Goal: Navigation & Orientation: Understand site structure

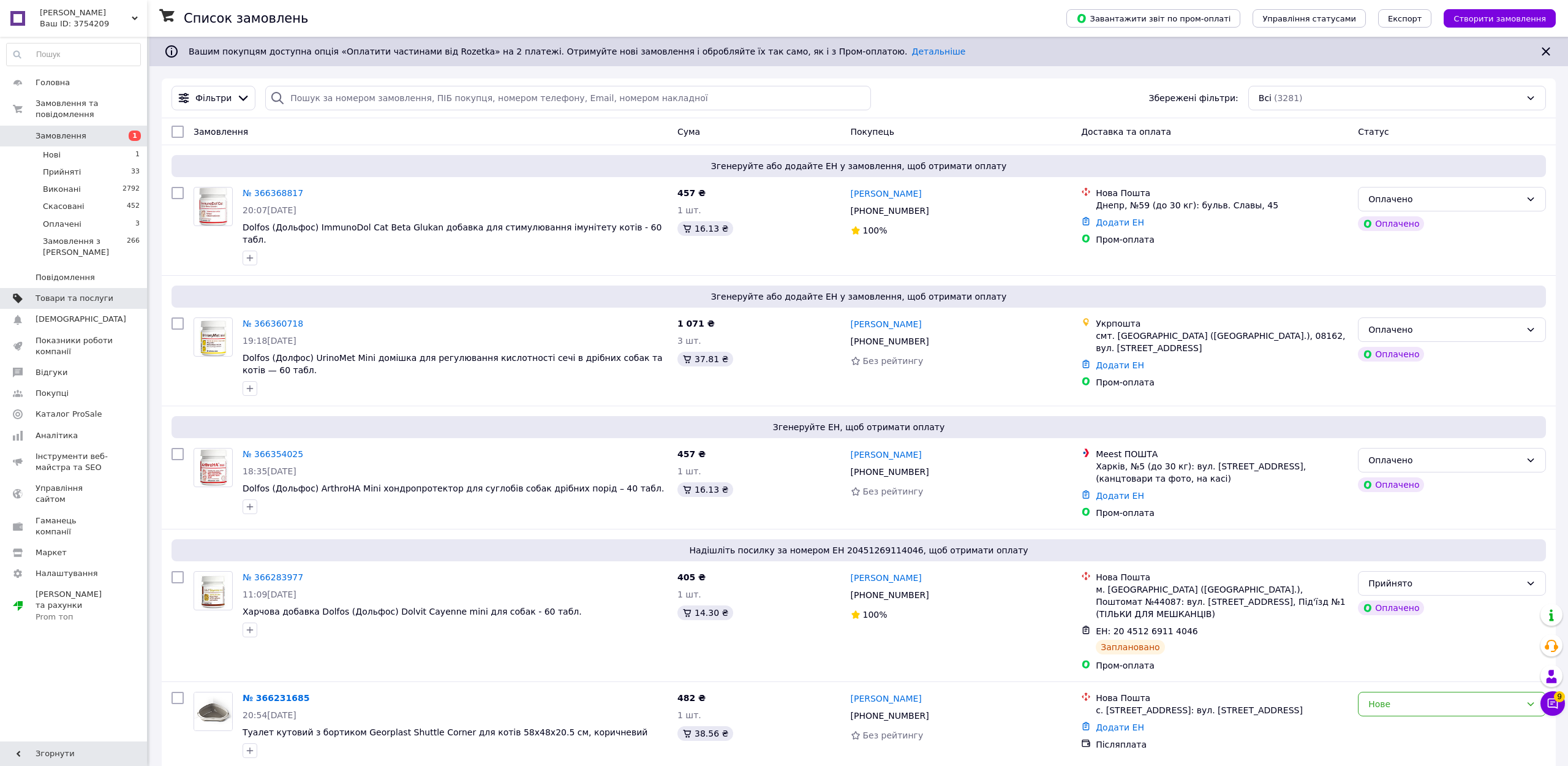
click at [63, 290] on link "Товари та послуги" at bounding box center [73, 298] width 147 height 21
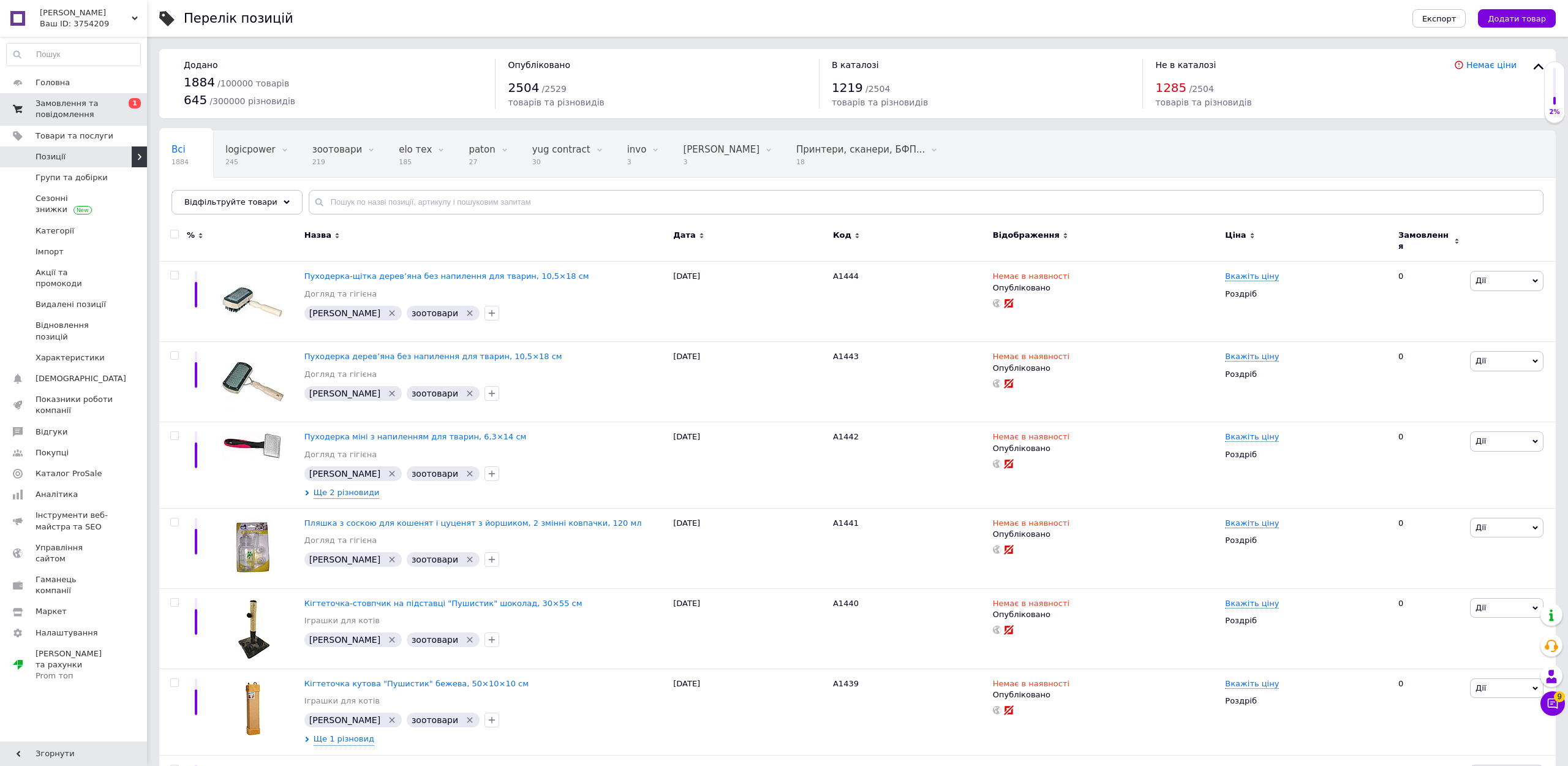
click at [104, 107] on span "Замовлення та повідомлення" at bounding box center [74, 108] width 78 height 22
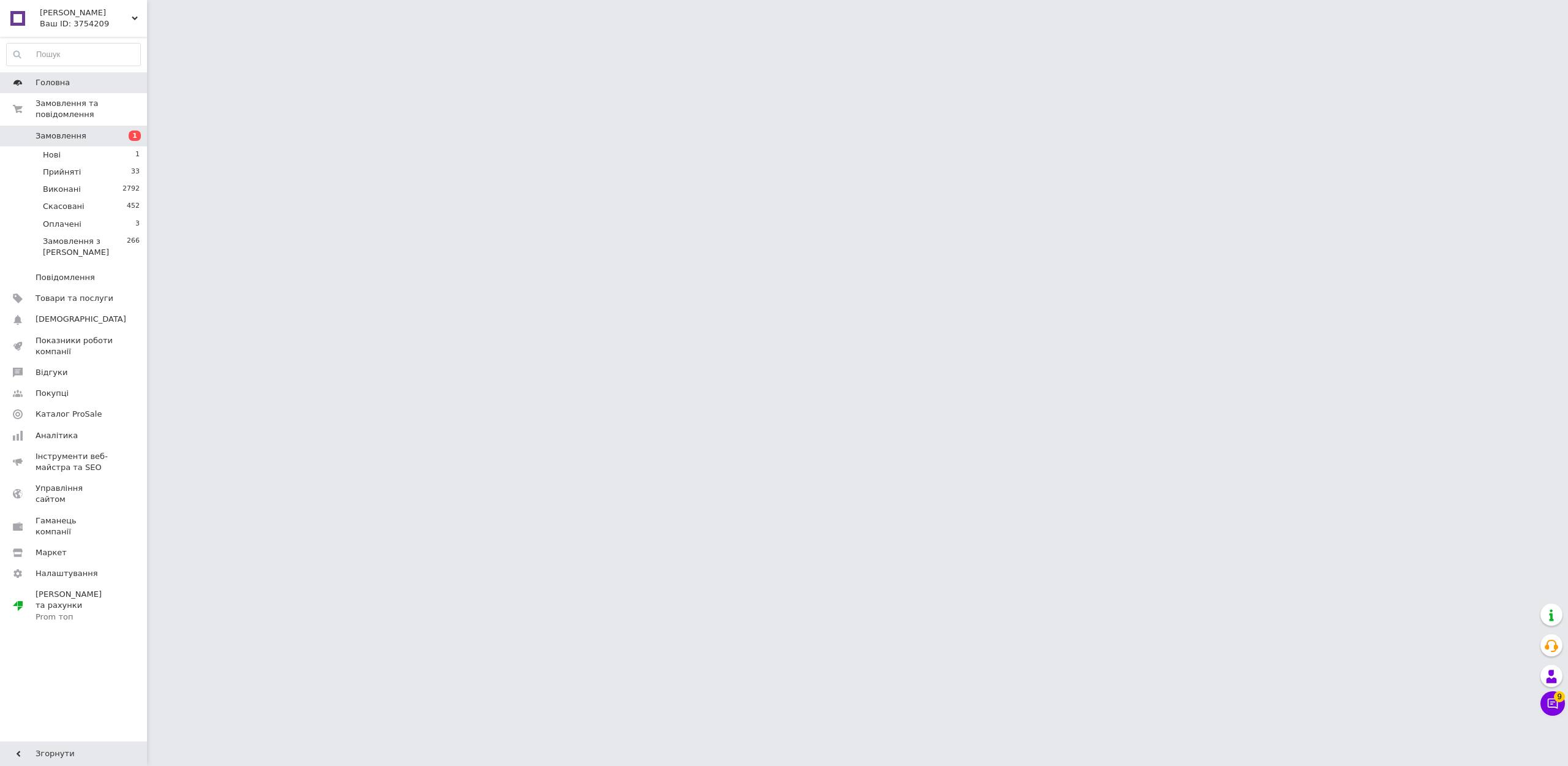
click at [84, 87] on span "Головна" at bounding box center [74, 83] width 78 height 11
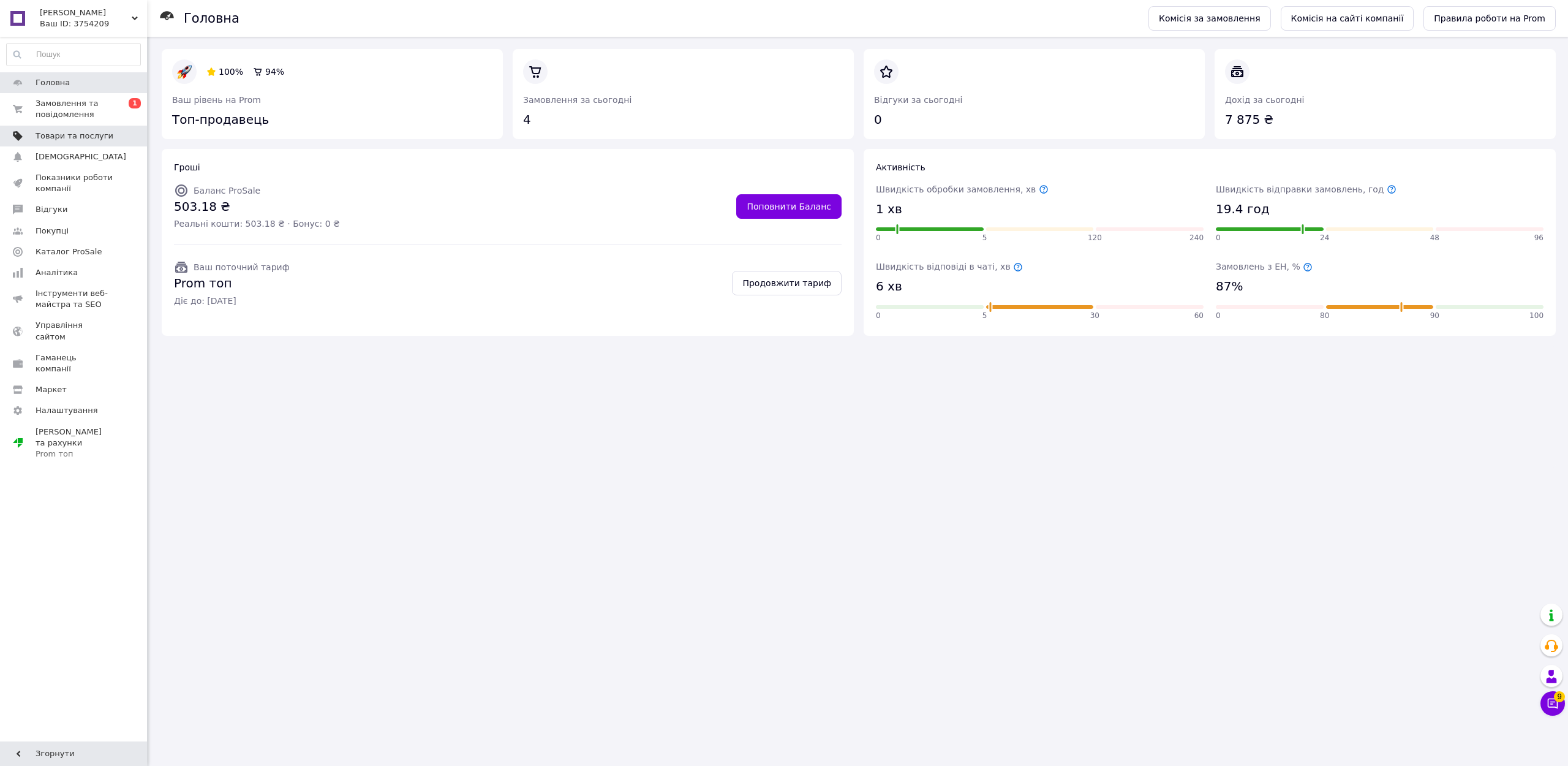
click at [94, 137] on span "Товари та послуги" at bounding box center [74, 136] width 78 height 11
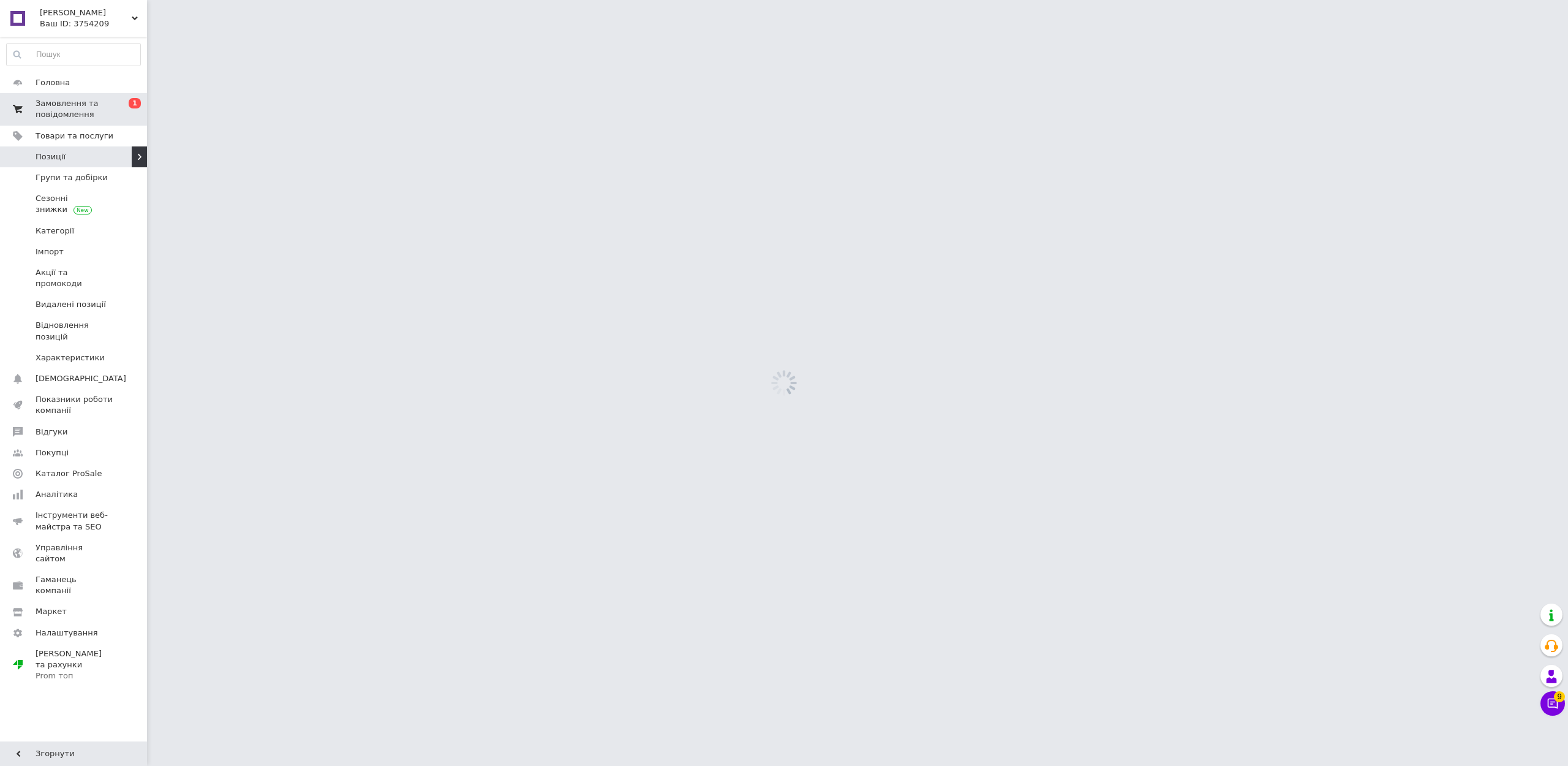
click at [103, 110] on span "Замовлення та повідомлення" at bounding box center [74, 108] width 78 height 22
